Goal: Transaction & Acquisition: Purchase product/service

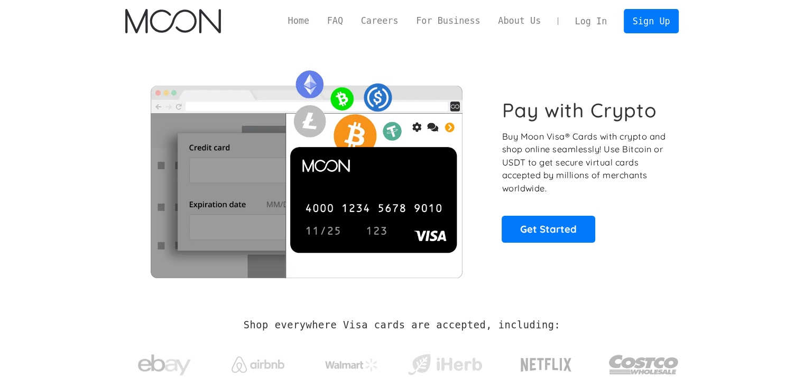
click at [561, 243] on div "Pay with Crypto Buy Moon Visa® Cards with crypto and shop online seamlessly! Us…" at bounding box center [402, 170] width 554 height 215
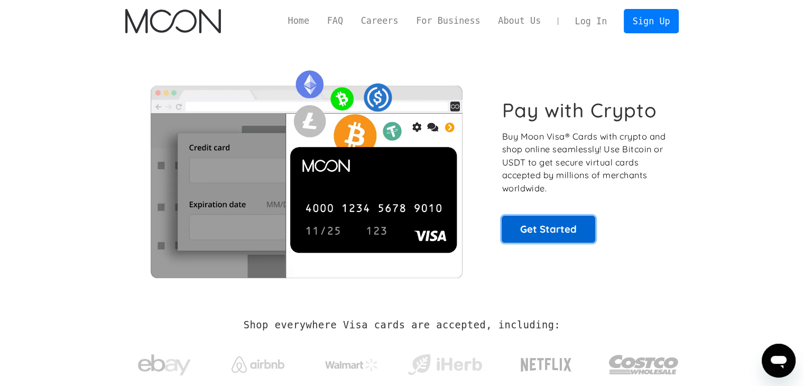
click at [558, 235] on link "Get Started" at bounding box center [549, 229] width 94 height 26
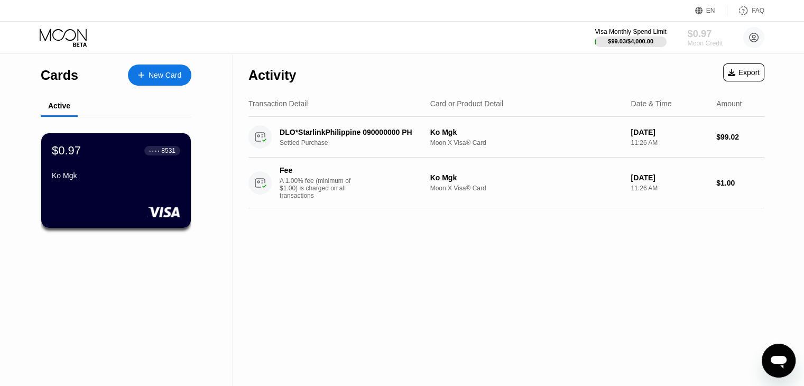
click at [702, 47] on div "Moon Credit" at bounding box center [704, 43] width 35 height 7
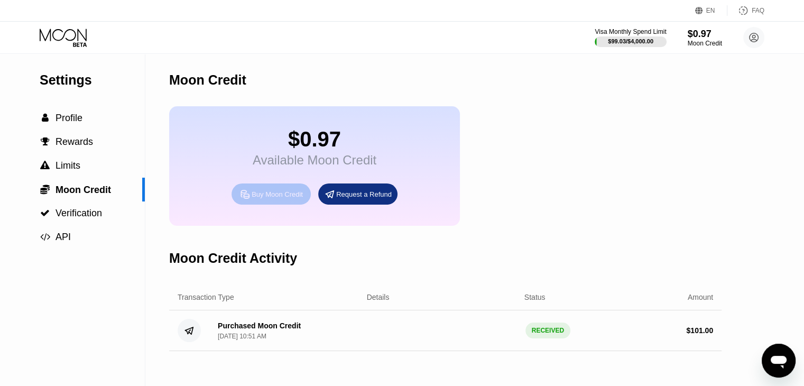
click at [275, 205] on div "Buy Moon Credit" at bounding box center [271, 193] width 79 height 21
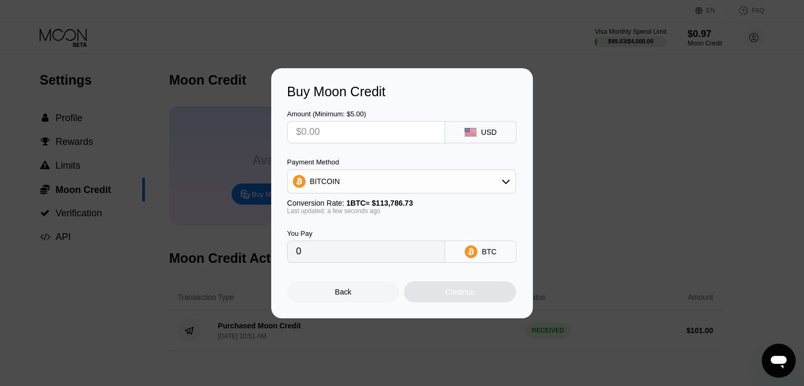
click at [319, 129] on input "text" at bounding box center [366, 132] width 140 height 21
type input "$1"
type input "0.00000879"
type input "$10"
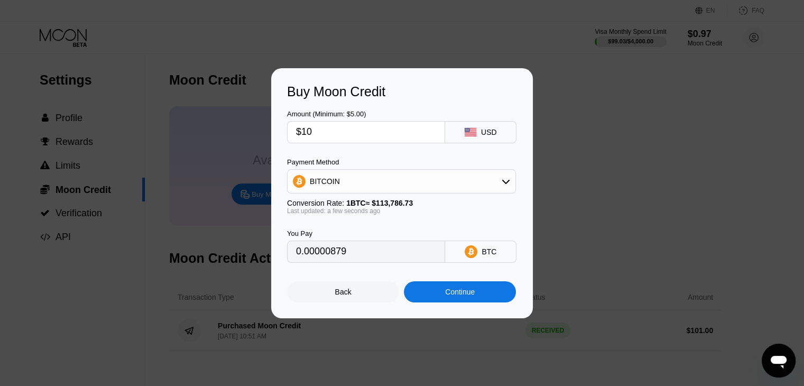
type input "0.00008789"
type input "$1000"
type input "0.00878838"
type input "$1000"
click at [473, 296] on div "Continue" at bounding box center [460, 292] width 30 height 8
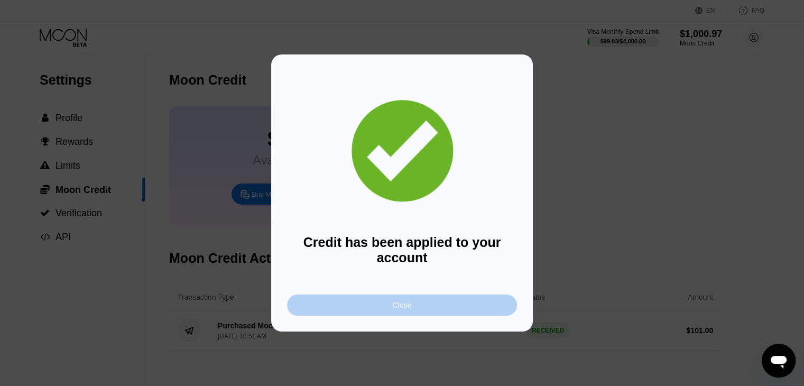
click at [437, 308] on div "Close" at bounding box center [402, 304] width 230 height 21
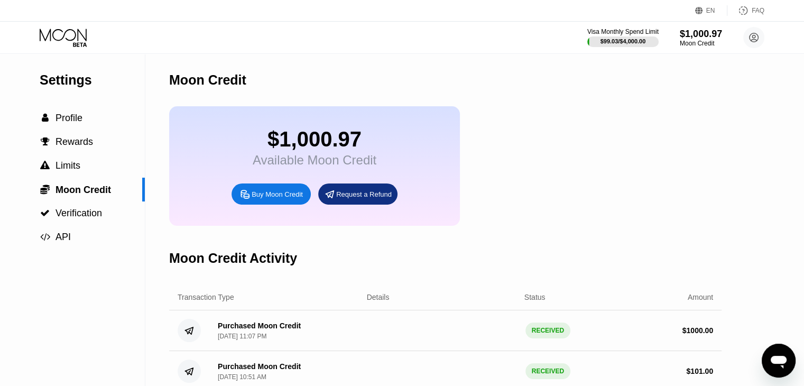
click at [66, 36] on icon at bounding box center [64, 38] width 49 height 19
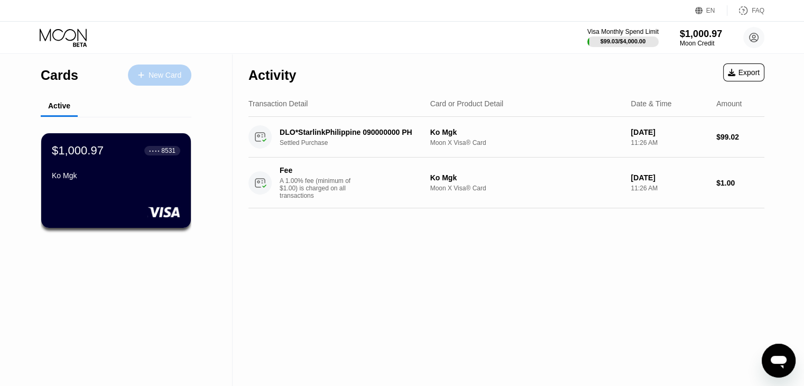
click at [159, 77] on div "New Card" at bounding box center [165, 75] width 33 height 9
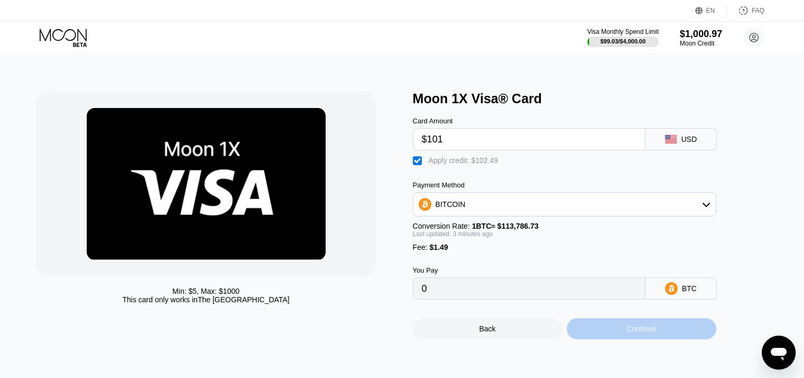
click at [652, 333] on div "Continue" at bounding box center [642, 328] width 30 height 8
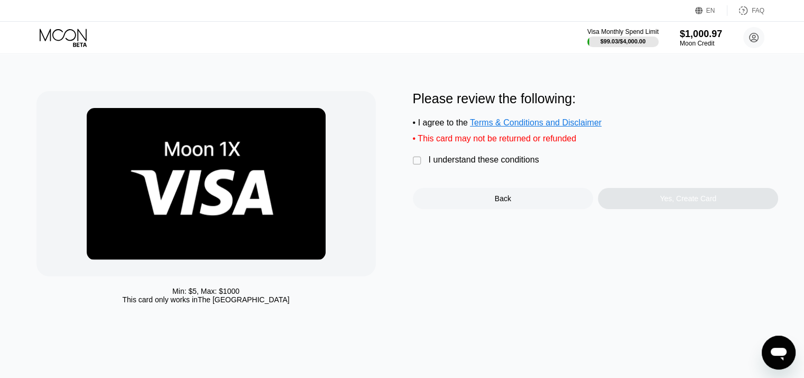
click at [480, 164] on div "I understand these conditions" at bounding box center [484, 160] width 111 height 10
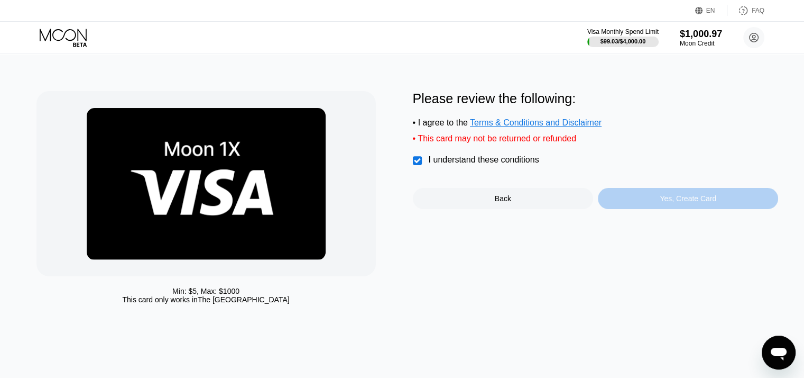
click at [694, 202] on div "Yes, Create Card" at bounding box center [688, 198] width 57 height 8
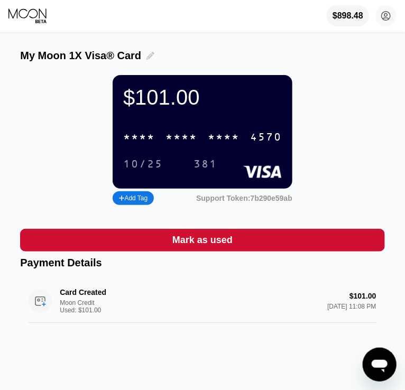
click at [146, 57] on icon at bounding box center [150, 56] width 8 height 8
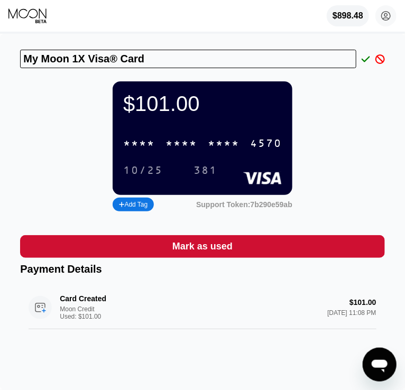
drag, startPoint x: 141, startPoint y: 58, endPoint x: -14, endPoint y: 76, distance: 156.0
click at [0, 76] on html "$898.48 Min Khant dhh3187@gmail.com  Home Settings Support Careers About Us Lo…" at bounding box center [202, 195] width 405 height 390
type input "Chaw Pyae Mon"
click at [366, 57] on icon at bounding box center [366, 59] width 8 height 10
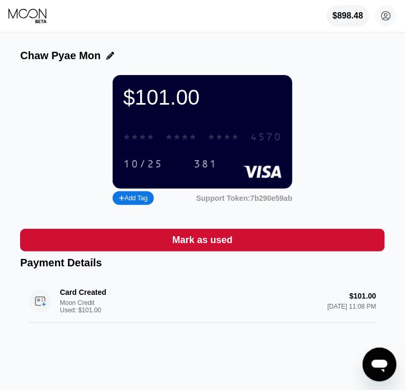
click at [226, 143] on div "* * * *" at bounding box center [224, 138] width 32 height 12
click at [153, 171] on div "10/25" at bounding box center [143, 165] width 40 height 12
click at [201, 171] on div "381" at bounding box center [206, 165] width 24 height 12
click at [98, 62] on div "Chaw Pyae Mon" at bounding box center [202, 56] width 364 height 12
click at [106, 57] on icon at bounding box center [110, 56] width 8 height 8
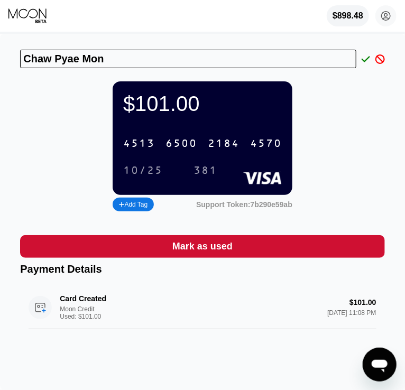
drag, startPoint x: 114, startPoint y: 60, endPoint x: -30, endPoint y: 61, distance: 143.3
click at [0, 61] on html "$898.48 Min Khant dhh3187@gmail.com  Home Settings Support Careers About Us Lo…" at bounding box center [202, 195] width 405 height 390
type input "Chaw Pyae Mon"
click at [156, 153] on div "[CREDIT_CARD_NUMBER]" at bounding box center [202, 144] width 171 height 22
click at [212, 177] on div "381" at bounding box center [206, 171] width 24 height 12
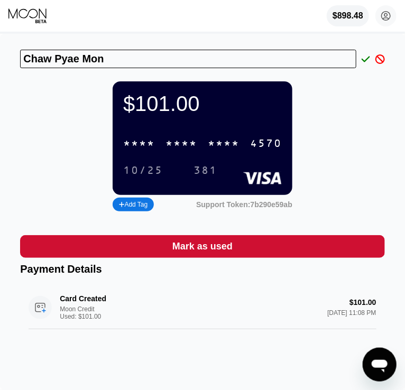
click at [152, 176] on div "10/25" at bounding box center [143, 171] width 40 height 12
click at [362, 63] on icon at bounding box center [366, 59] width 8 height 10
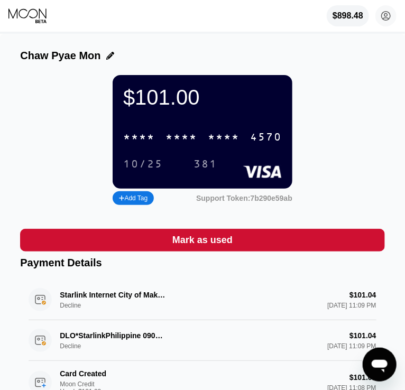
click at [24, 19] on icon at bounding box center [28, 16] width 40 height 16
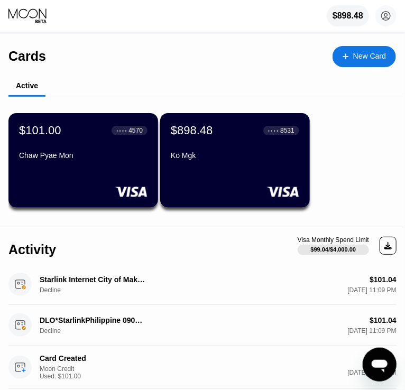
click at [112, 164] on div "Chaw Pyae Mon" at bounding box center [83, 157] width 128 height 13
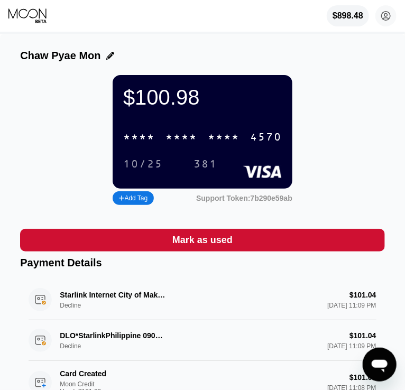
click at [328, 128] on div "$100.98 * * * * * * * * * * * * 4570 10/25 381 Add Tag Support Token: 7b290e59ab" at bounding box center [202, 141] width 364 height 133
click at [38, 15] on icon at bounding box center [28, 16] width 40 height 16
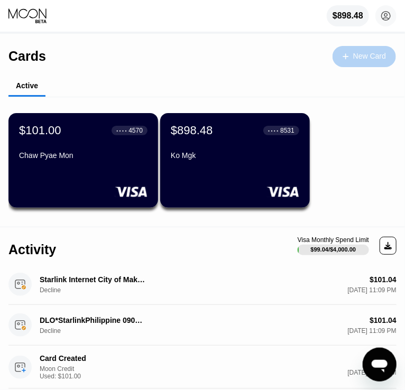
click at [362, 53] on div "New Card" at bounding box center [369, 56] width 33 height 9
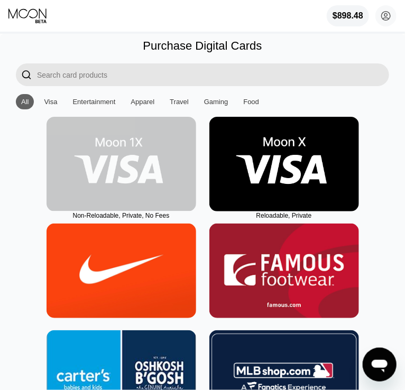
click at [144, 165] on img at bounding box center [122, 164] width 150 height 95
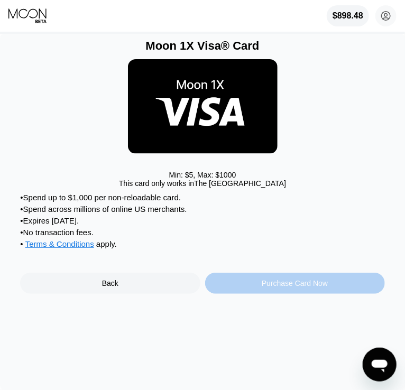
click at [272, 288] on div "Purchase Card Now" at bounding box center [295, 283] width 66 height 8
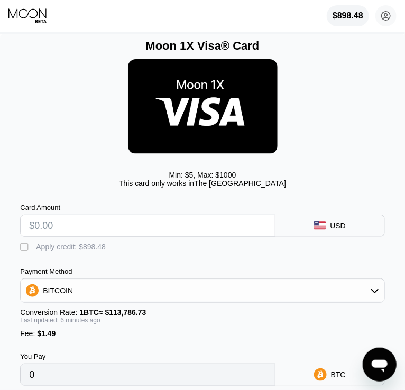
click at [82, 236] on input "text" at bounding box center [147, 225] width 237 height 21
type input "$1"
type input "0.00002190"
type input "$10"
type input "0.00010105"
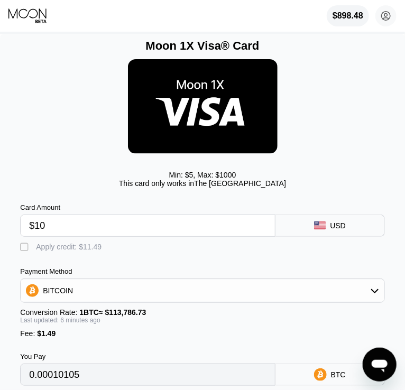
type input "$102"
type input "0.00091007"
type input "$102"
click at [34, 252] on div " Apply credit: $103.49" at bounding box center [65, 247] width 91 height 11
type input "0"
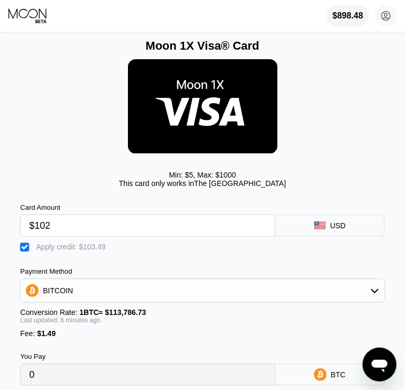
click at [360, 115] on div "Min: $ 5 , Max: $ 1000 This card only works in The United States" at bounding box center [202, 123] width 364 height 140
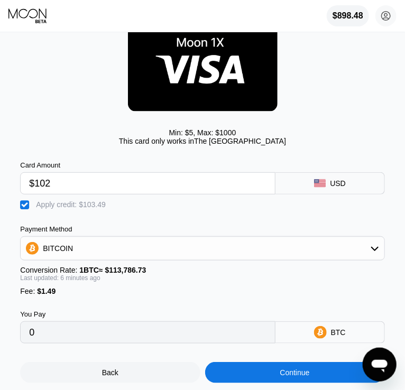
scroll to position [63, 0]
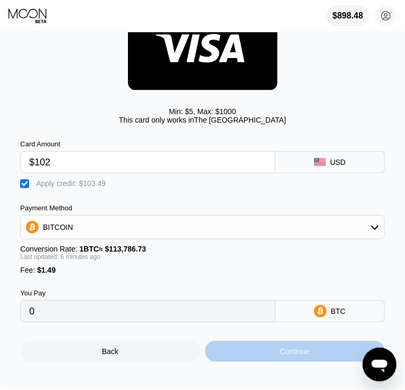
click at [311, 362] on div "Continue" at bounding box center [295, 351] width 180 height 21
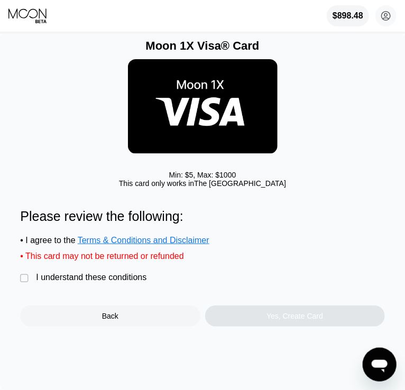
click at [118, 282] on div "I understand these conditions" at bounding box center [91, 278] width 111 height 10
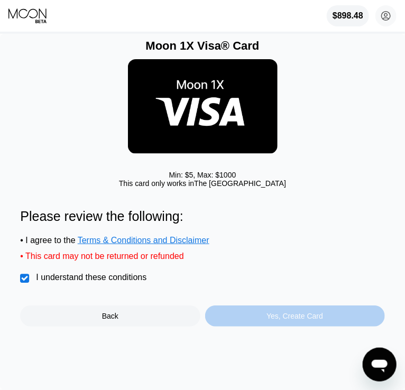
click at [285, 327] on div "Yes, Create Card" at bounding box center [295, 316] width 180 height 21
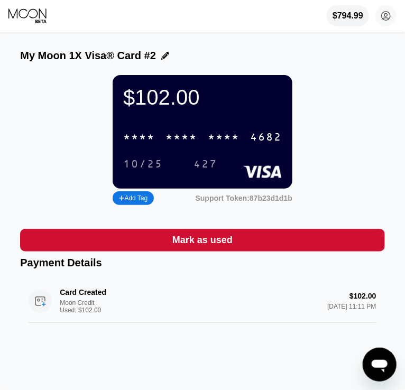
click at [161, 60] on icon at bounding box center [165, 56] width 8 height 8
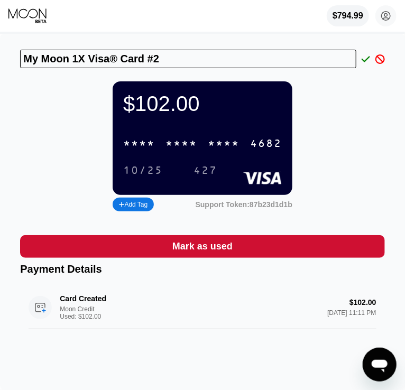
drag, startPoint x: 170, startPoint y: 60, endPoint x: 3, endPoint y: 75, distance: 167.7
click at [3, 75] on div "My Moon 1X Visa® Card #2 $102.00 * * * * * * * * * * * * 4682 10/25 427 Add Tag…" at bounding box center [202, 212] width 405 height 356
drag, startPoint x: 60, startPoint y: 56, endPoint x: 24, endPoint y: 60, distance: 35.7
click at [24, 60] on input "10/25" at bounding box center [188, 59] width 336 height 19
type input "Chaw Pyae Mon"
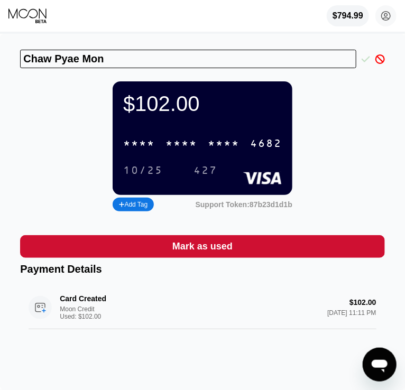
click at [366, 63] on icon at bounding box center [366, 59] width 8 height 10
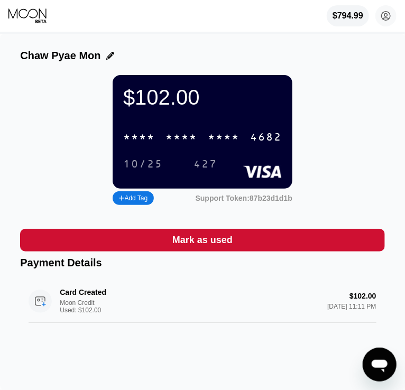
click at [222, 142] on div "* * * *" at bounding box center [224, 138] width 32 height 12
click at [148, 171] on div "10/25" at bounding box center [143, 165] width 40 height 12
click at [33, 22] on icon at bounding box center [28, 16] width 40 height 16
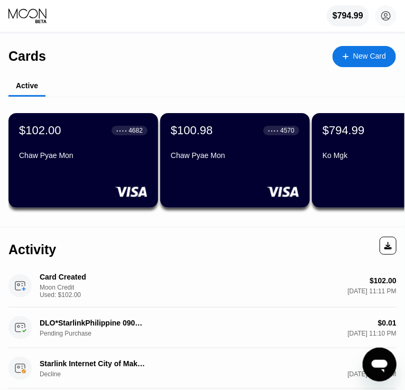
click at [75, 156] on div "Chaw Pyae Mon" at bounding box center [83, 155] width 128 height 8
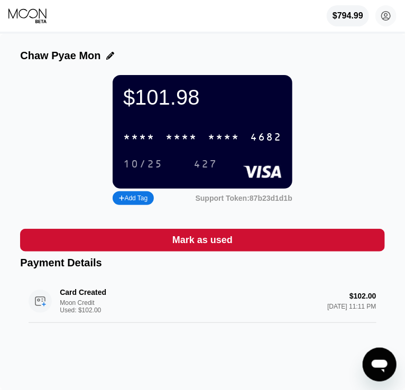
click at [133, 142] on div "* * * *" at bounding box center [139, 138] width 32 height 12
click at [146, 165] on div "10/25" at bounding box center [143, 165] width 40 height 12
click at [37, 10] on icon at bounding box center [28, 16] width 40 height 16
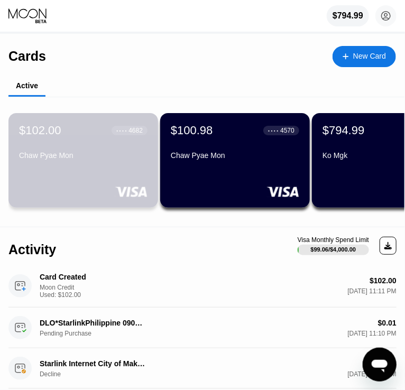
click at [75, 164] on div "Chaw Pyae Mon" at bounding box center [83, 157] width 128 height 13
